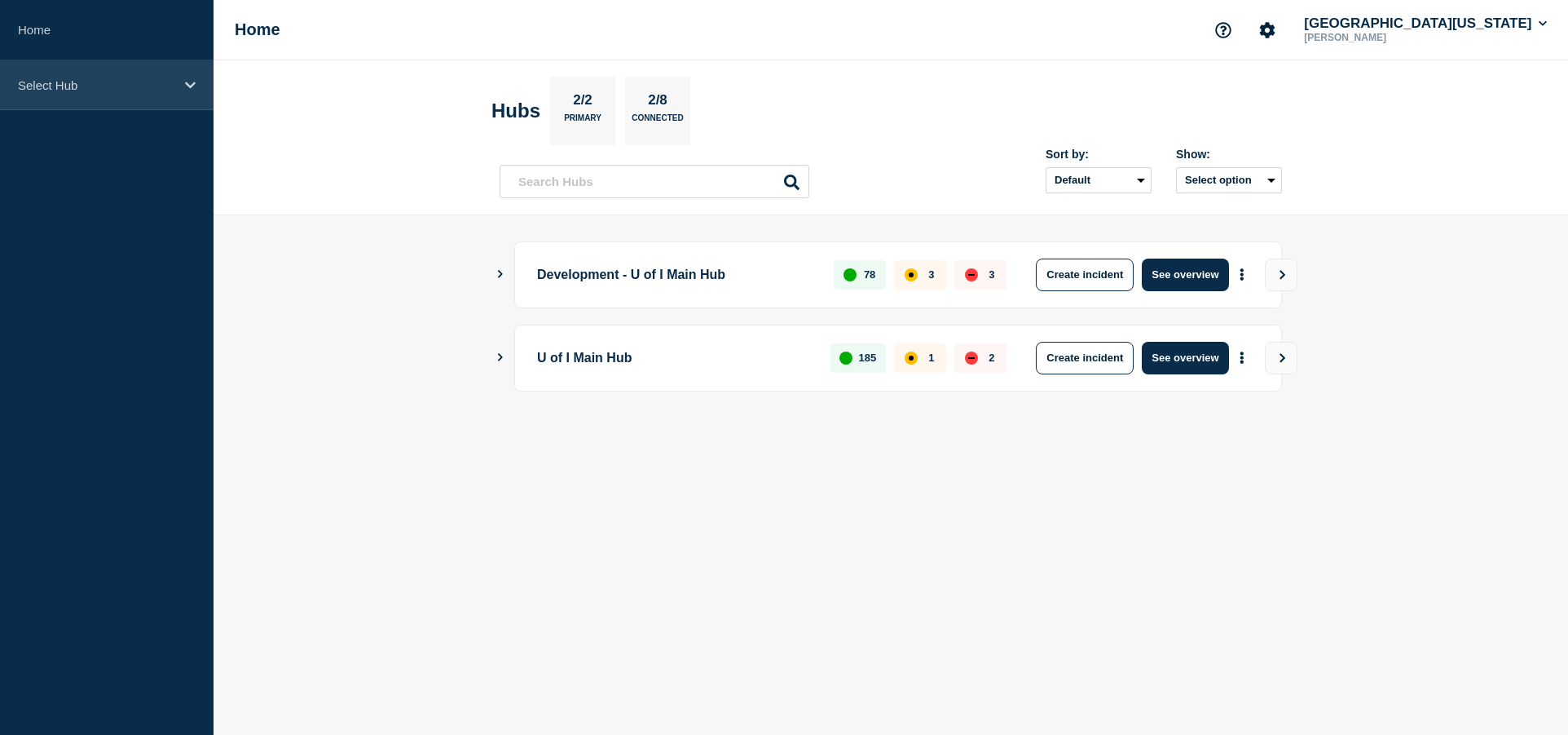
click at [196, 88] on div "Select Hub" at bounding box center [107, 85] width 213 height 49
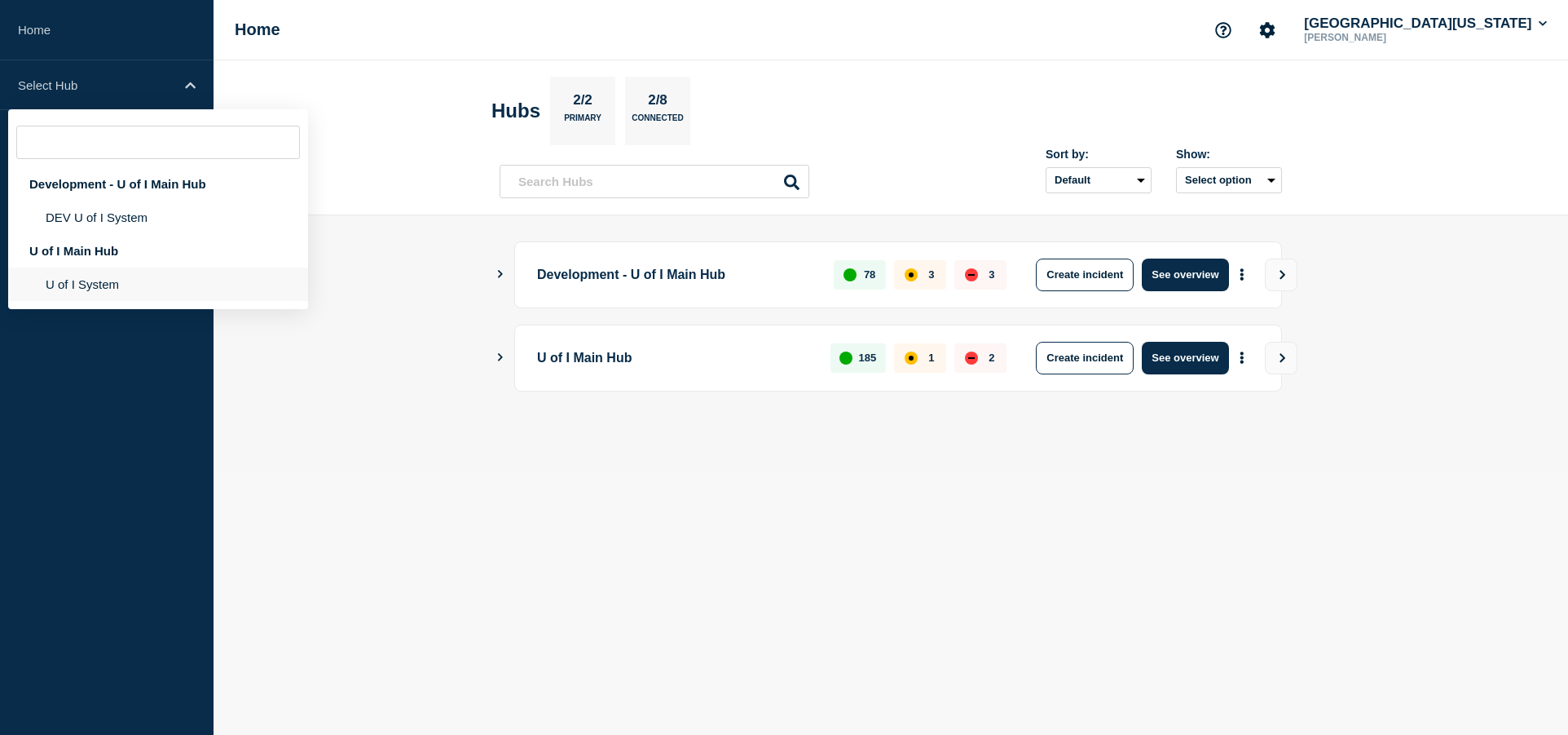
click at [95, 287] on li "U of I System" at bounding box center [158, 284] width 300 height 34
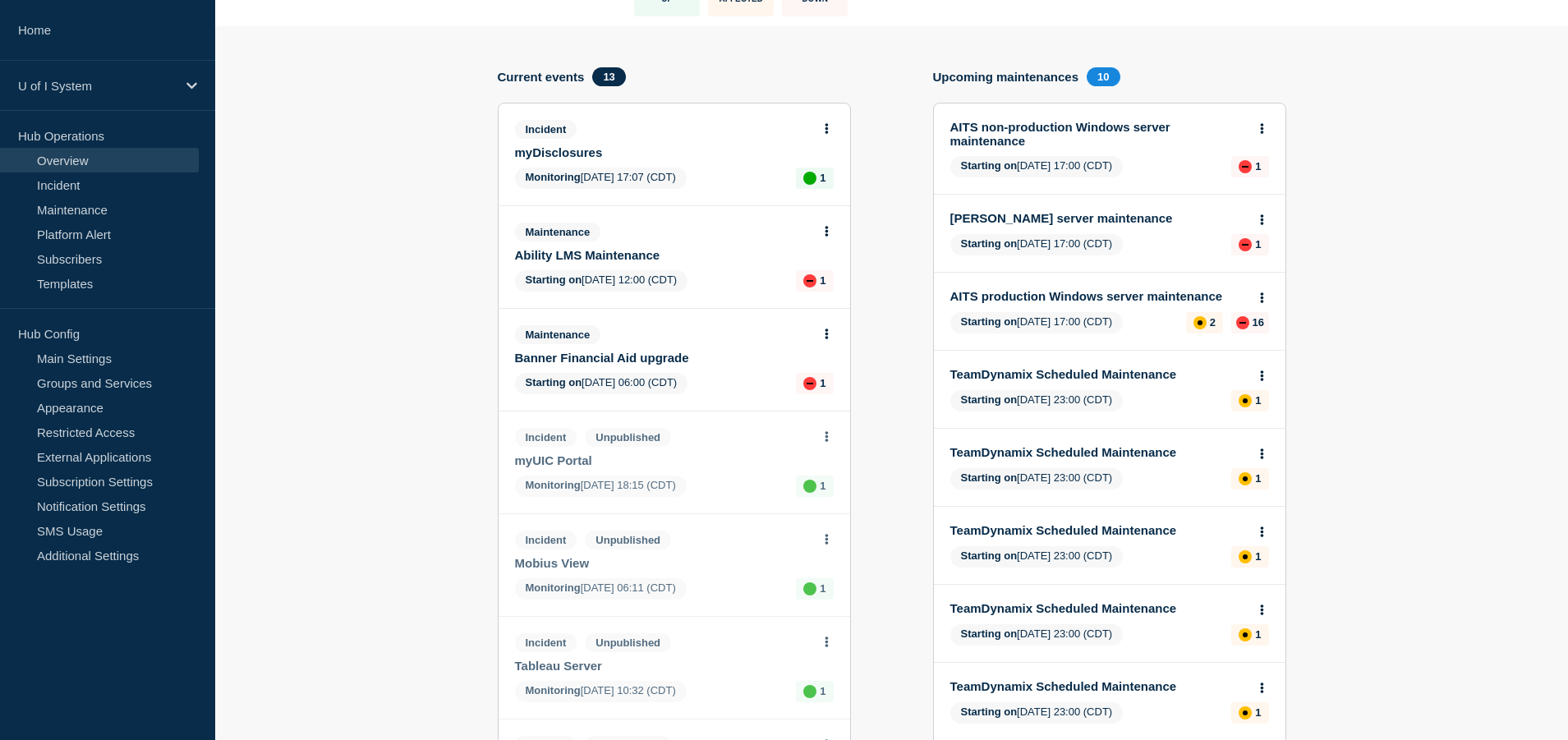
scroll to position [164, 0]
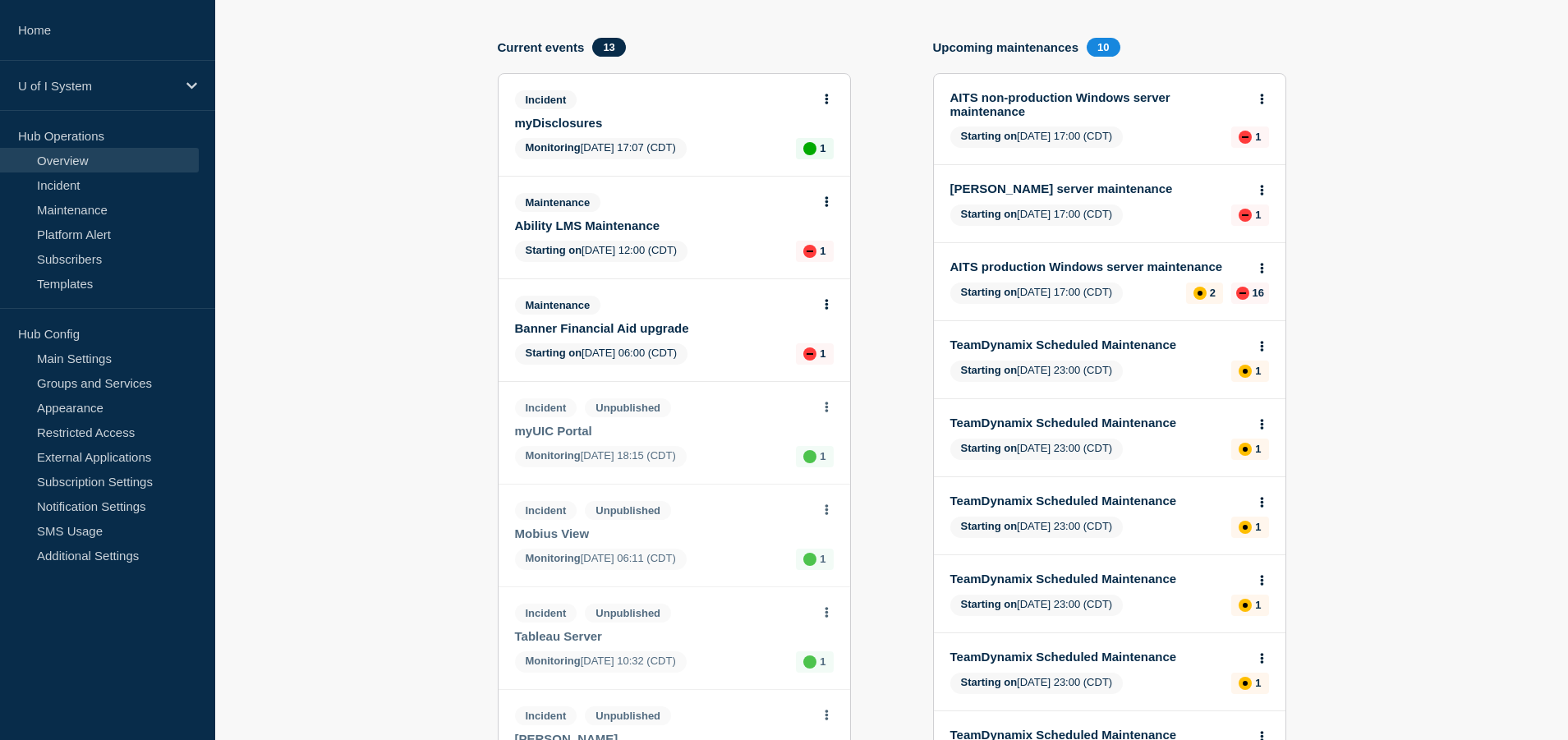
click at [635, 329] on link "Banner Financial Aid upgrade" at bounding box center [663, 328] width 296 height 14
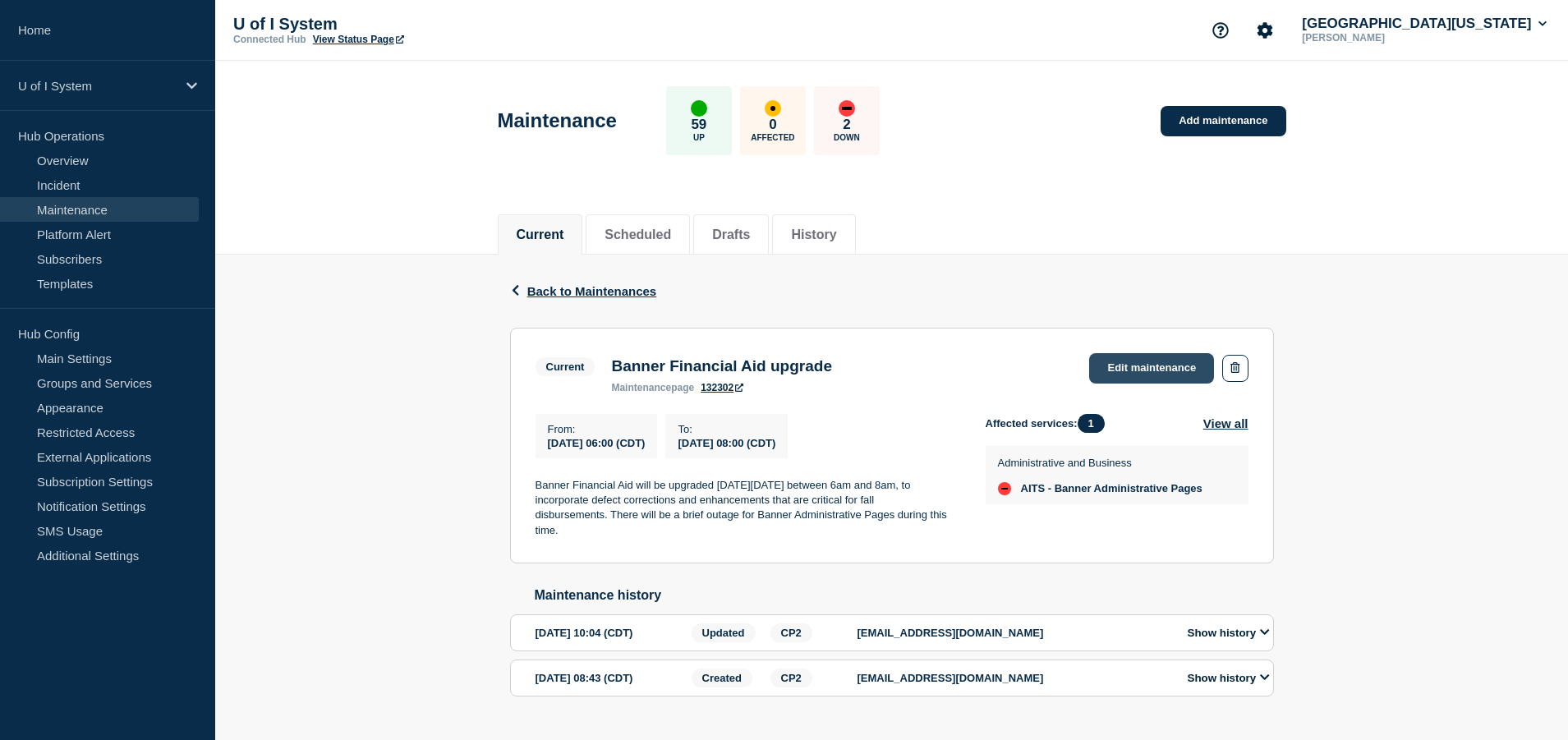
click at [1141, 369] on link "Edit maintenance" at bounding box center [1151, 368] width 125 height 31
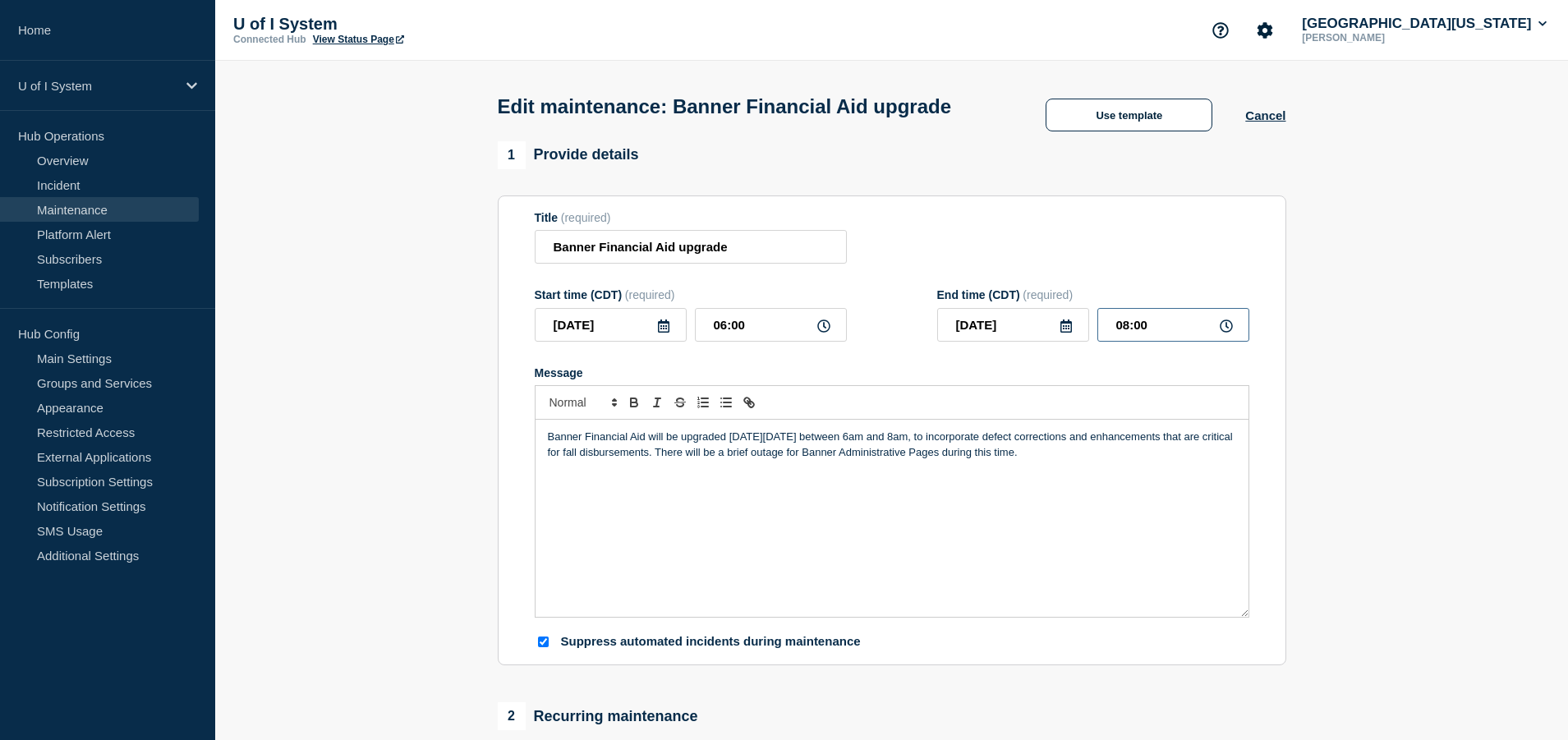
drag, startPoint x: 1149, startPoint y: 356, endPoint x: 1102, endPoint y: 357, distance: 47.0
click at [1102, 342] on input "08:00" at bounding box center [1174, 324] width 152 height 34
type input "07:45"
click at [1375, 394] on section "1 Provide details Title (required) Banner Financial Aid upgrade Start time (CDT…" at bounding box center [892, 754] width 1353 height 1226
click at [543, 463] on div "Banner Financial Aid will be upgraded [DATE][DATE] between 6am and 8am, to inco…" at bounding box center [892, 518] width 713 height 197
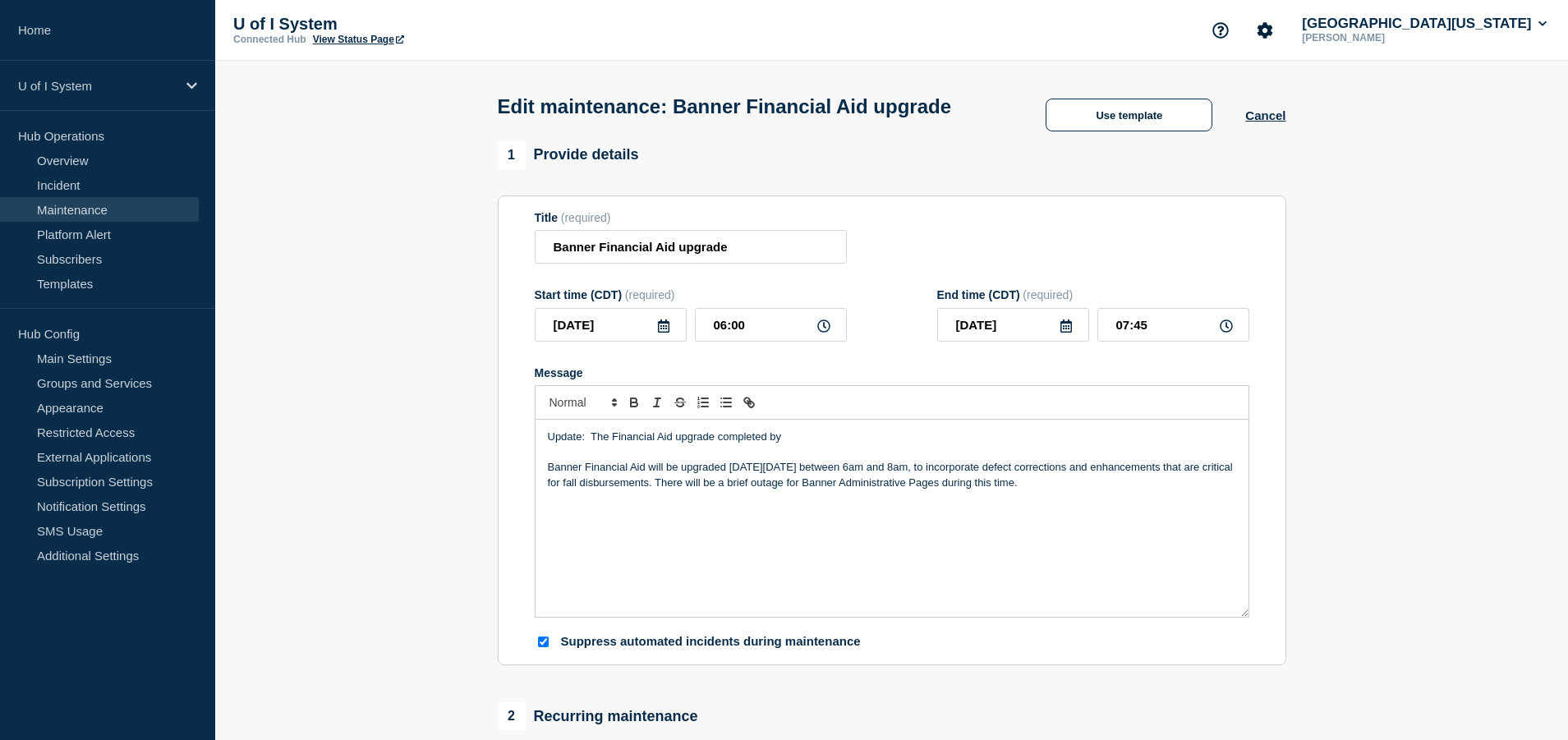
click at [843, 460] on p "Message" at bounding box center [892, 452] width 689 height 15
drag, startPoint x: 815, startPoint y: 468, endPoint x: 718, endPoint y: 467, distance: 97.0
click at [718, 444] on p "Update: The Financial Aid upgrade completed by" at bounding box center [892, 437] width 689 height 15
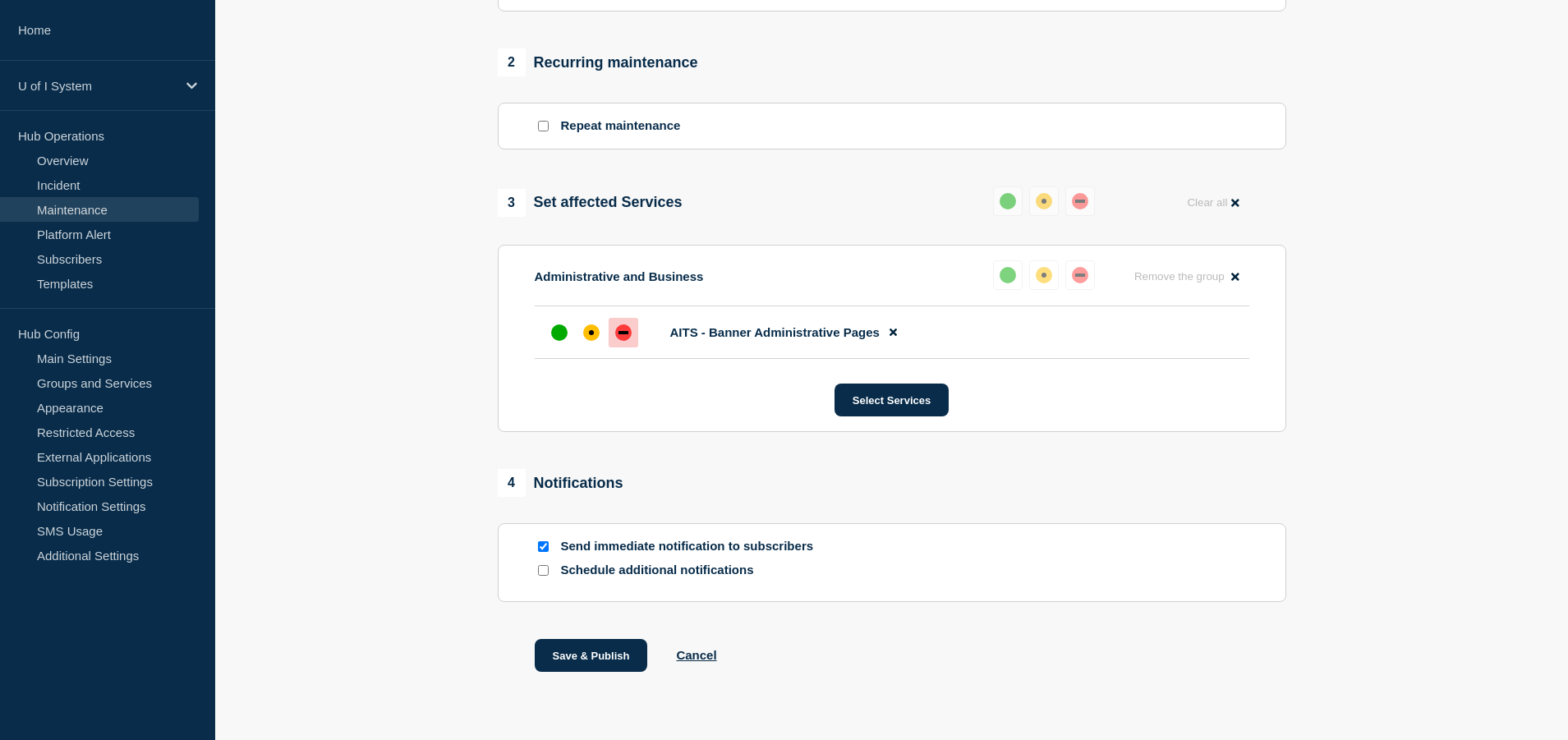
scroll to position [723, 0]
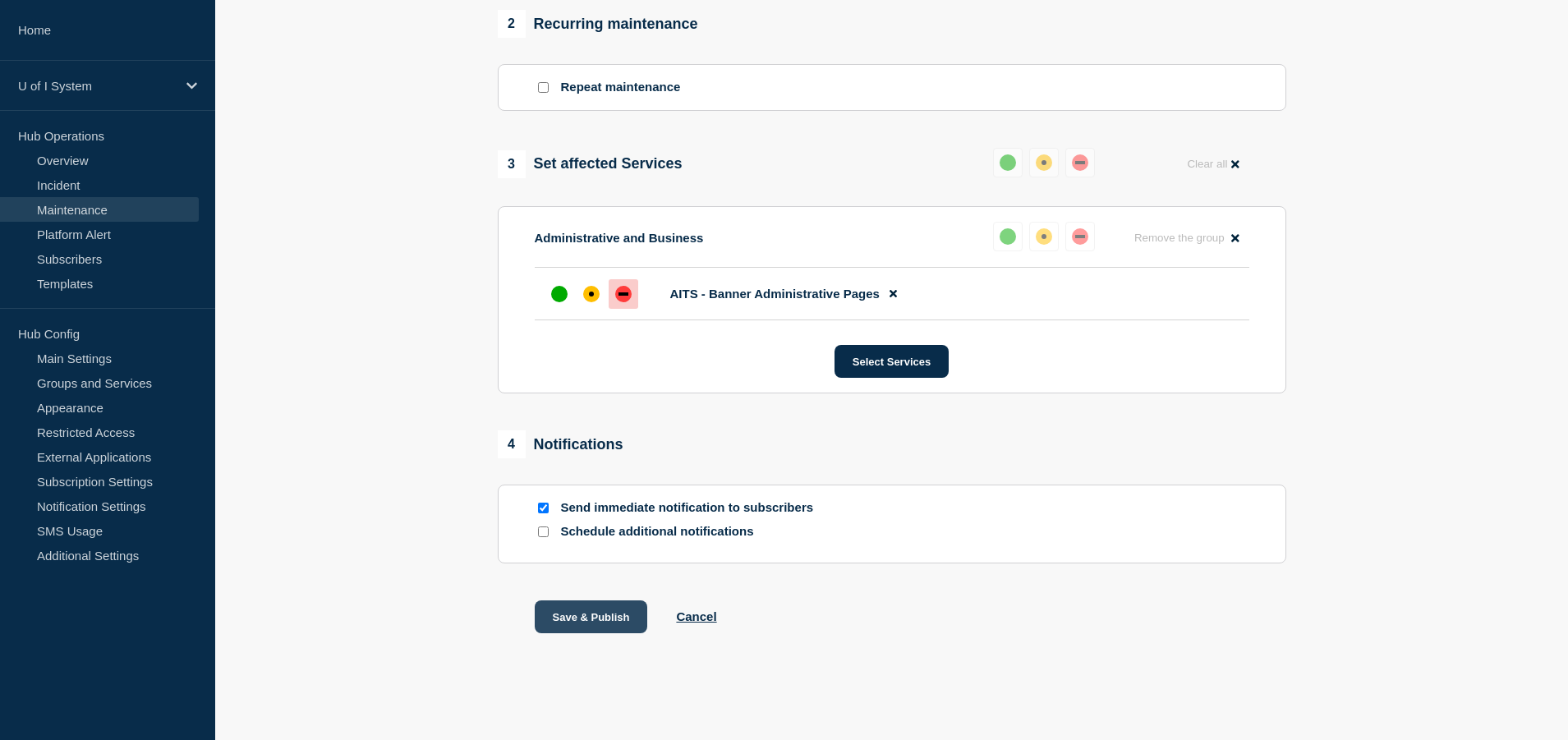
click at [601, 612] on button "Save & Publish" at bounding box center [592, 617] width 114 height 33
